Goal: Task Accomplishment & Management: Manage account settings

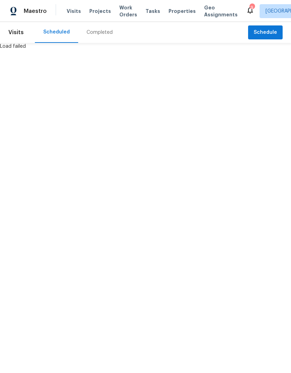
click at [52, 50] on html "Maestro Visits Projects Work Orders Tasks Properties Geo Assignments 9 San Dieg…" at bounding box center [145, 25] width 291 height 50
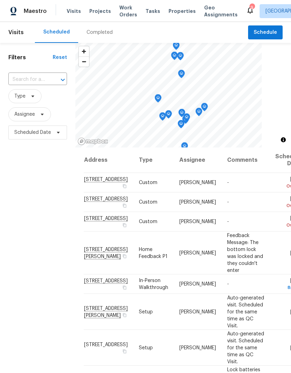
click at [32, 82] on input "text" at bounding box center [27, 79] width 39 height 11
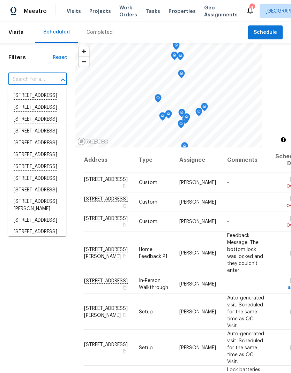
click at [28, 76] on input "text" at bounding box center [27, 79] width 39 height 11
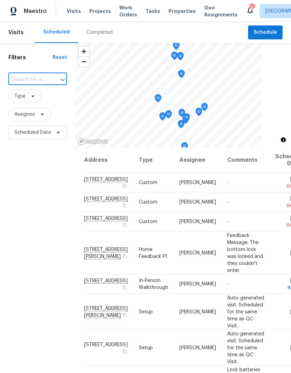
paste input "[STREET_ADDRESS][PERSON_NAME]"
type input "[STREET_ADDRESS][PERSON_NAME]"
click at [28, 104] on li "[STREET_ADDRESS][PERSON_NAME]" at bounding box center [37, 99] width 58 height 19
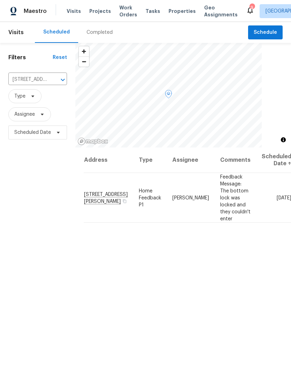
click at [0, 0] on icon at bounding box center [0, 0] width 0 height 0
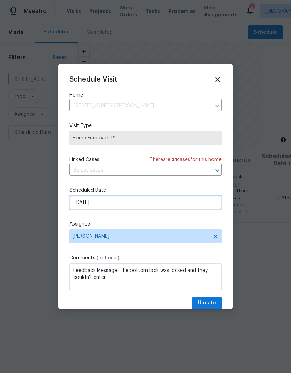
click at [172, 205] on input "[DATE]" at bounding box center [145, 203] width 152 height 14
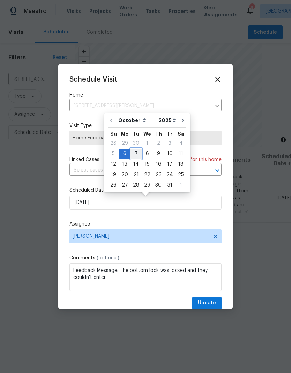
click at [136, 155] on div "7" at bounding box center [135, 154] width 11 height 10
type input "[DATE]"
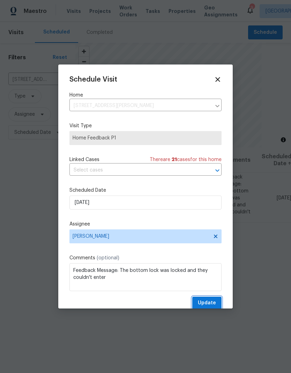
click at [209, 300] on button "Update" at bounding box center [206, 303] width 29 height 13
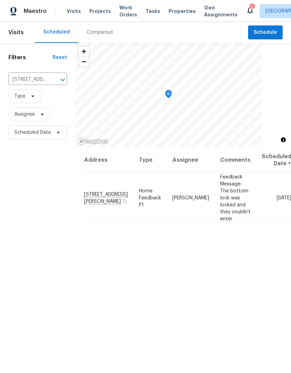
click at [57, 83] on button "Clear" at bounding box center [54, 80] width 10 height 10
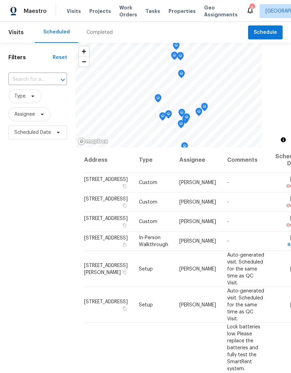
click at [40, 80] on input "text" at bounding box center [27, 79] width 39 height 11
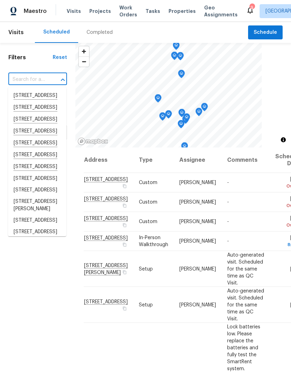
click at [35, 83] on input "text" at bounding box center [27, 79] width 39 height 11
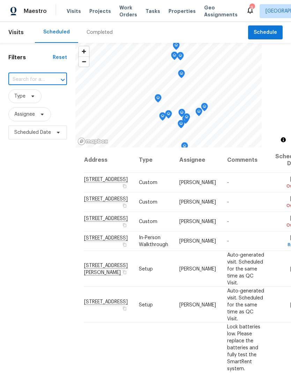
paste input "[STREET_ADDRESS][PERSON_NAME]"
type input "267 S Mollison Ave"
click at [31, 105] on li "[STREET_ADDRESS][PERSON_NAME]" at bounding box center [37, 99] width 58 height 19
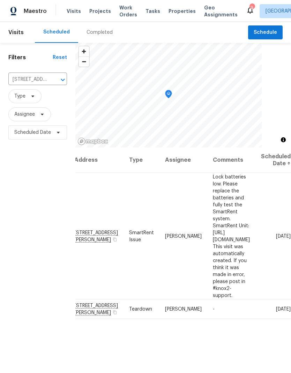
scroll to position [0, 49]
click at [0, 0] on icon at bounding box center [0, 0] width 0 height 0
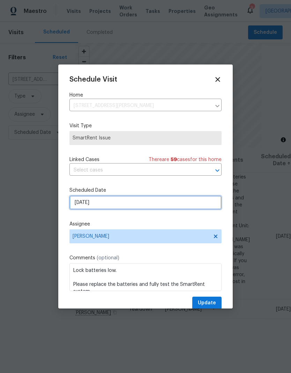
click at [97, 209] on input "[DATE]" at bounding box center [145, 203] width 152 height 14
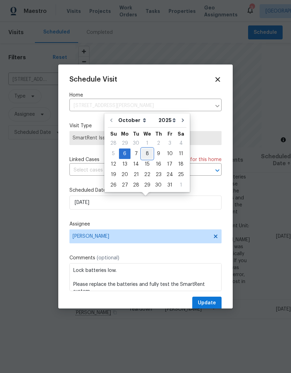
click at [147, 154] on div "8" at bounding box center [147, 154] width 11 height 10
type input "[DATE]"
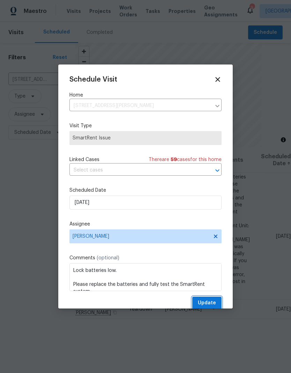
click at [212, 306] on span "Update" at bounding box center [207, 303] width 18 height 9
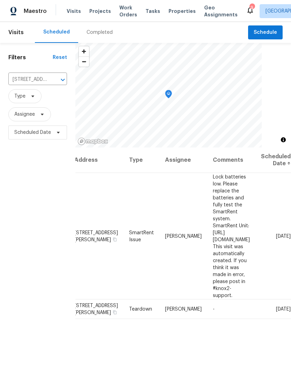
click at [52, 81] on icon "Clear" at bounding box center [54, 80] width 4 height 4
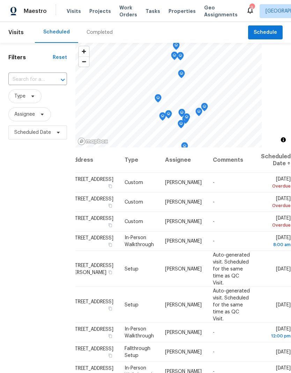
click at [43, 82] on input "text" at bounding box center [27, 79] width 39 height 11
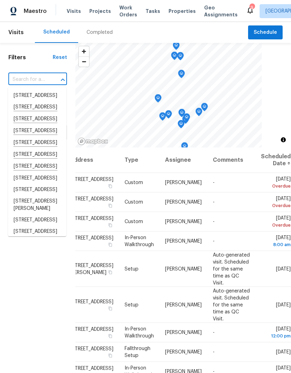
click at [33, 80] on input "text" at bounding box center [27, 79] width 39 height 11
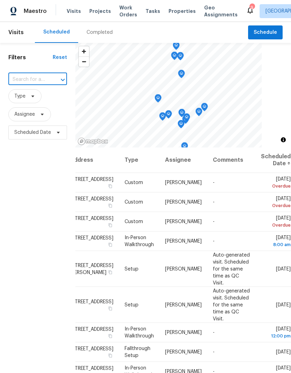
paste input "[STREET_ADDRESS]"
type input "3987 Nobel"
click at [31, 98] on li "[STREET_ADDRESS]" at bounding box center [37, 96] width 58 height 12
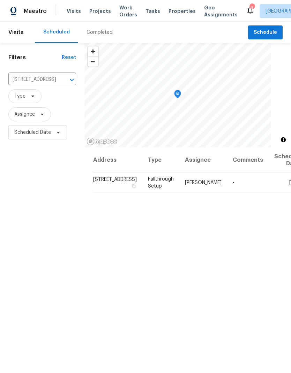
click at [0, 0] on icon at bounding box center [0, 0] width 0 height 0
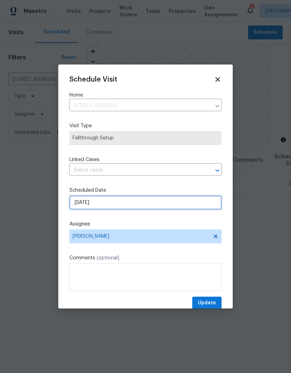
click at [91, 209] on input "[DATE]" at bounding box center [145, 203] width 152 height 14
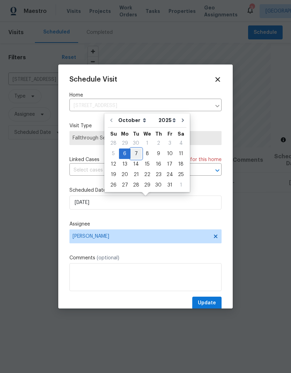
click at [134, 154] on div "7" at bounding box center [135, 154] width 11 height 10
type input "[DATE]"
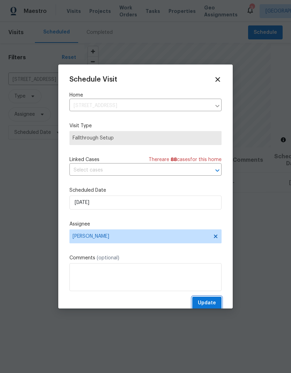
click at [209, 303] on span "Update" at bounding box center [207, 303] width 18 height 9
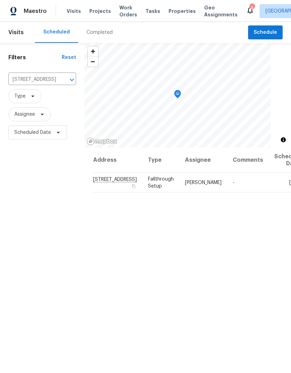
click at [58, 85] on button "Clear" at bounding box center [63, 80] width 10 height 10
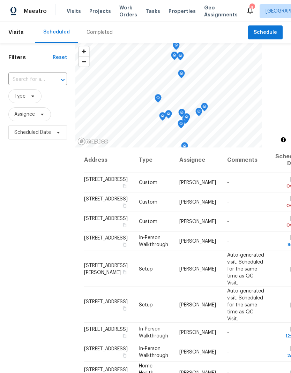
click at [34, 78] on input "text" at bounding box center [27, 79] width 39 height 11
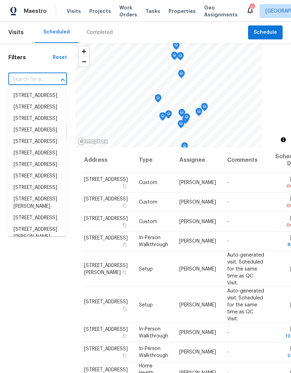
click at [25, 81] on input "text" at bounding box center [27, 79] width 39 height 11
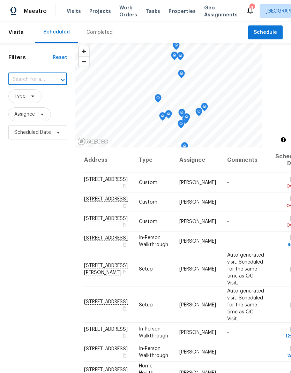
paste input "212 S Wisconsin St, Fallbrook, CA 92028"
type input "212 S Wisconsin St, Fallbrook, CA 92028"
click at [38, 98] on li "212 S Wisconsin St, Fallbrook, CA 92028" at bounding box center [37, 99] width 58 height 19
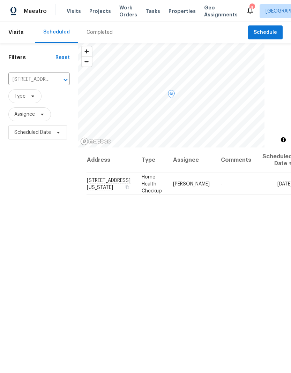
click at [0, 0] on span at bounding box center [0, 0] width 0 height 0
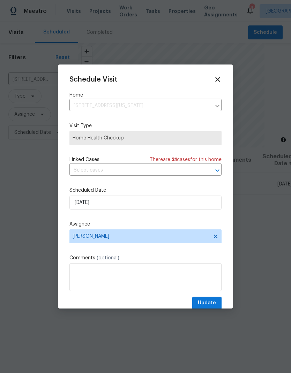
click at [194, 115] on div "Schedule Visit Home 212 S Wisconsin St, Fallbrook, CA 92028 ​ Visit Type Home H…" at bounding box center [145, 193] width 152 height 234
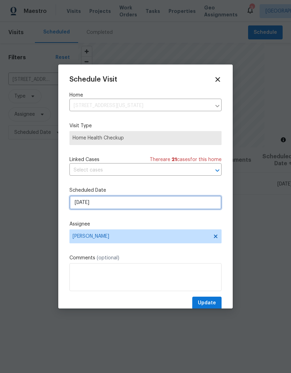
click at [174, 210] on input "[DATE]" at bounding box center [145, 203] width 152 height 14
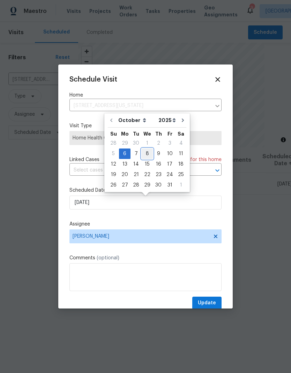
click at [147, 155] on div "8" at bounding box center [147, 154] width 11 height 10
type input "[DATE]"
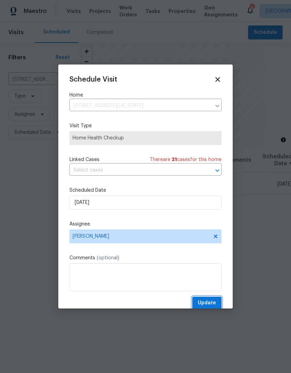
click at [213, 308] on span "Update" at bounding box center [207, 303] width 18 height 9
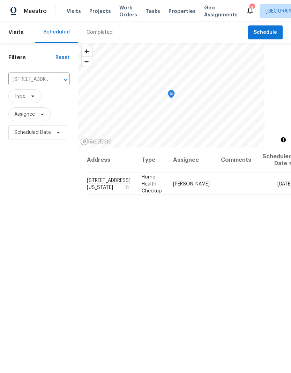
click at [54, 81] on icon "Clear" at bounding box center [56, 79] width 7 height 7
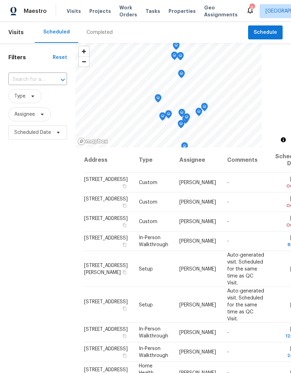
click at [39, 83] on input "text" at bounding box center [27, 79] width 39 height 11
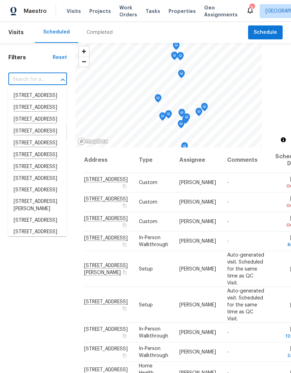
click at [30, 76] on input "text" at bounding box center [27, 79] width 39 height 11
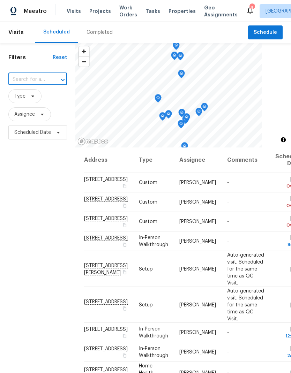
paste input "[STREET_ADDRESS][PERSON_NAME]"
type input "4475 Dale Ave"
click at [39, 103] on li "[STREET_ADDRESS][PERSON_NAME]" at bounding box center [37, 99] width 58 height 19
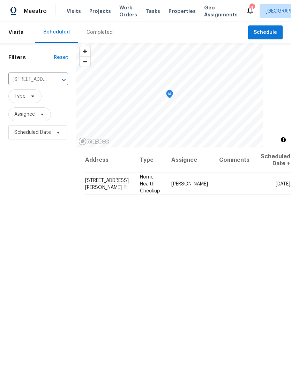
click at [0, 0] on icon at bounding box center [0, 0] width 0 height 0
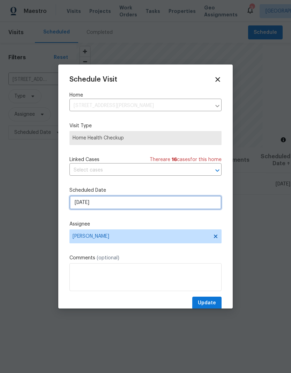
click at [191, 208] on input "[DATE]" at bounding box center [145, 203] width 152 height 14
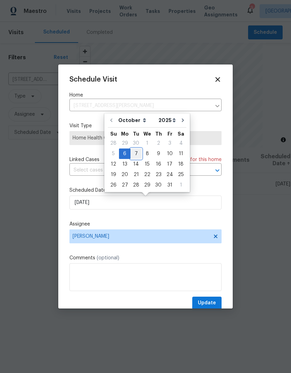
click at [139, 154] on div "7" at bounding box center [135, 154] width 11 height 10
type input "[DATE]"
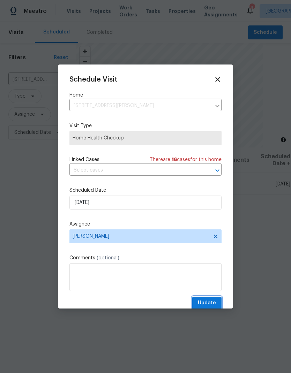
click at [208, 307] on span "Update" at bounding box center [207, 303] width 18 height 9
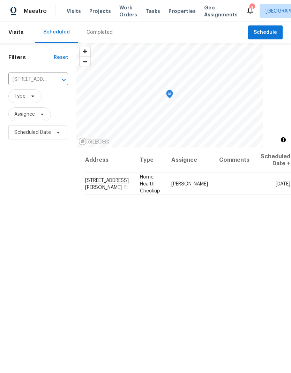
click at [55, 82] on icon "Clear" at bounding box center [55, 80] width 4 height 4
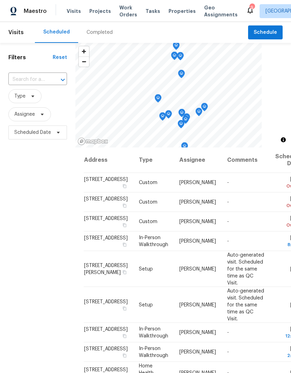
click at [36, 77] on input "text" at bounding box center [27, 79] width 39 height 11
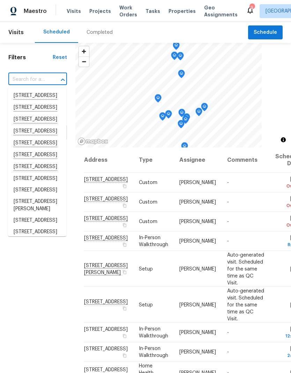
click at [27, 73] on div "​" at bounding box center [37, 79] width 59 height 15
paste input "[STREET_ADDRESS][US_STATE]"
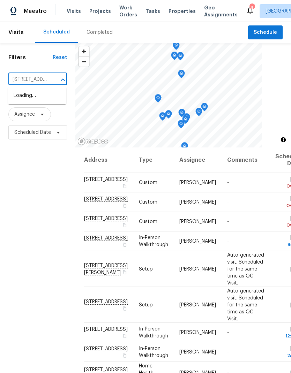
type input "[STREET_ADDRESS][US_STATE]"
click at [35, 102] on li "[STREET_ADDRESS][US_STATE]" at bounding box center [37, 99] width 58 height 19
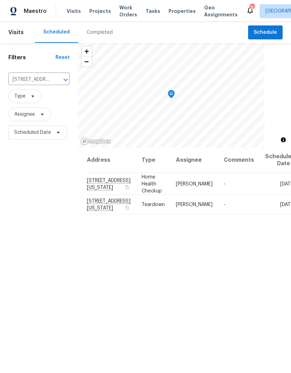
click at [0, 0] on div at bounding box center [0, 0] width 0 height 0
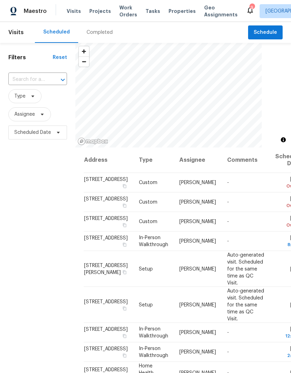
click at [39, 79] on input "text" at bounding box center [27, 79] width 39 height 11
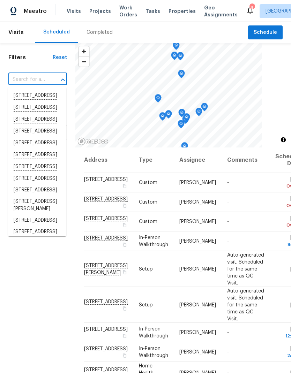
click at [27, 81] on input "text" at bounding box center [27, 79] width 39 height 11
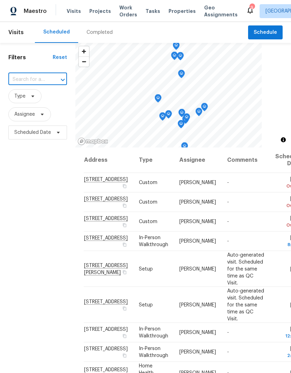
paste input "[STREET_ADDRESS][US_STATE]"
type input "[STREET_ADDRESS][US_STATE]"
click at [29, 109] on li "[STREET_ADDRESS][US_STATE]" at bounding box center [37, 99] width 58 height 19
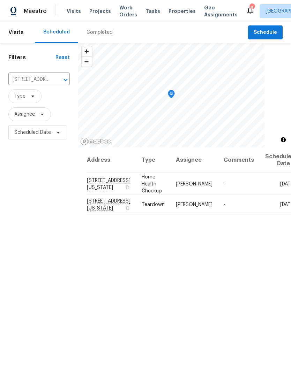
click at [0, 0] on span at bounding box center [0, 0] width 0 height 0
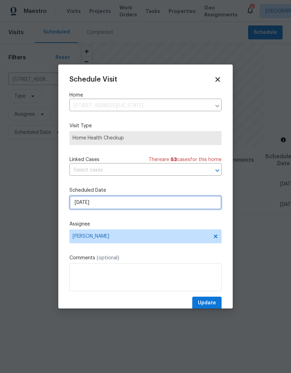
click at [81, 207] on input "[DATE]" at bounding box center [145, 203] width 152 height 14
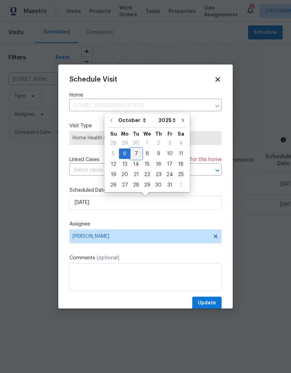
click at [133, 152] on div "7" at bounding box center [135, 154] width 11 height 10
type input "[DATE]"
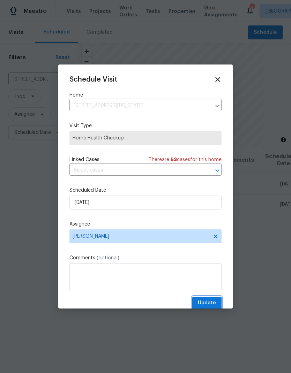
click at [212, 305] on span "Update" at bounding box center [207, 303] width 18 height 9
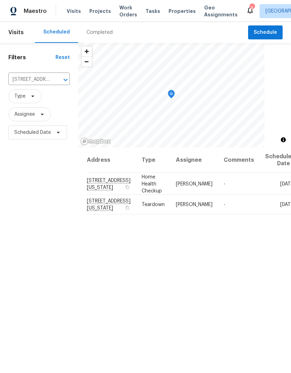
click at [55, 83] on icon "Clear" at bounding box center [56, 79] width 7 height 7
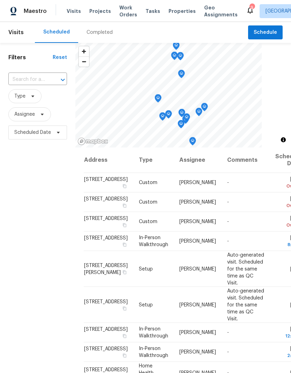
click at [39, 79] on input "text" at bounding box center [27, 79] width 39 height 11
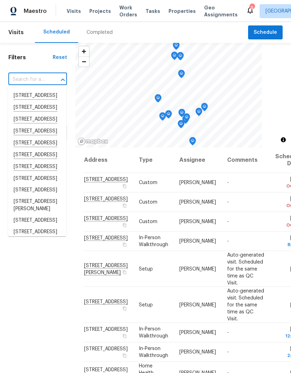
click at [25, 78] on input "text" at bounding box center [27, 79] width 39 height 11
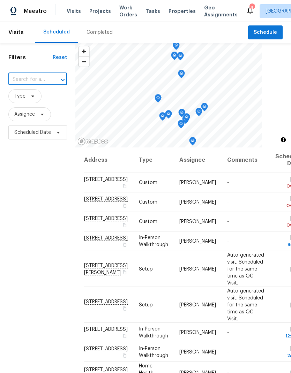
paste input "[STREET_ADDRESS]"
type input "[STREET_ADDRESS]"
click at [33, 100] on li "[STREET_ADDRESS]" at bounding box center [37, 96] width 58 height 12
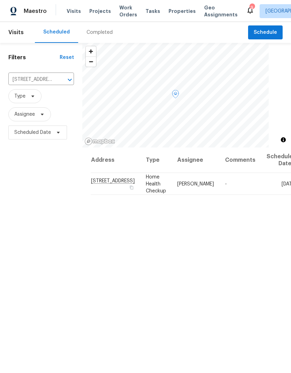
click at [0, 0] on icon at bounding box center [0, 0] width 0 height 0
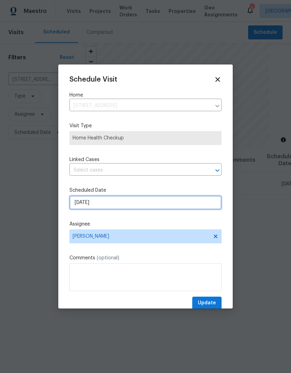
click at [97, 205] on input "[DATE]" at bounding box center [145, 203] width 152 height 14
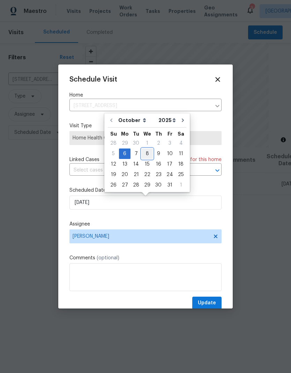
click at [147, 153] on div "8" at bounding box center [147, 154] width 11 height 10
type input "[DATE]"
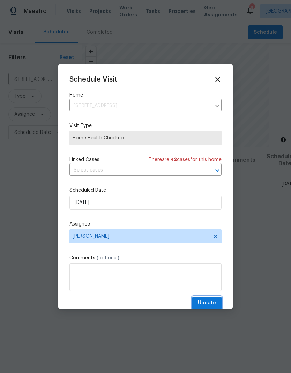
click at [210, 304] on span "Update" at bounding box center [207, 303] width 18 height 9
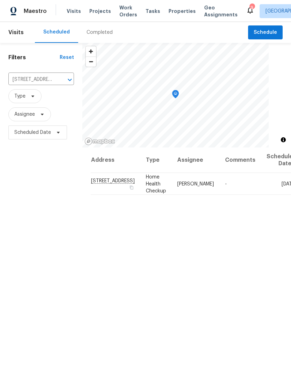
click at [169, 11] on span "Properties" at bounding box center [182, 11] width 27 height 7
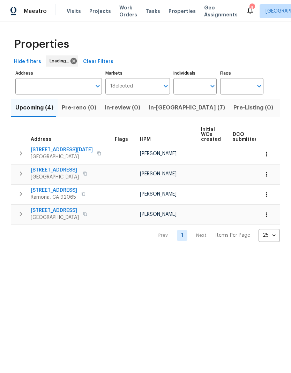
click at [161, 106] on span "In-[GEOGRAPHIC_DATA] (7)" at bounding box center [187, 108] width 76 height 10
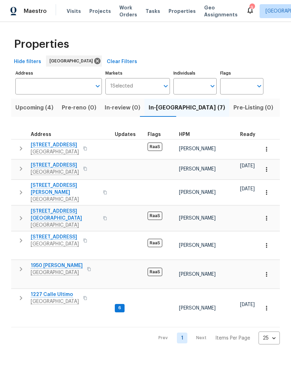
click at [50, 262] on span "1950 [PERSON_NAME]" at bounding box center [57, 265] width 52 height 7
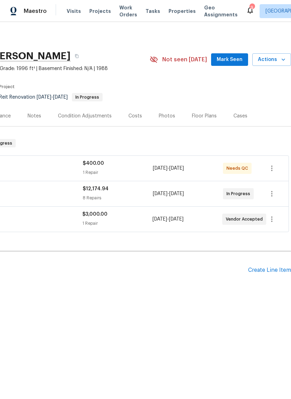
scroll to position [0, 103]
